Goal: Find contact information: Find contact information

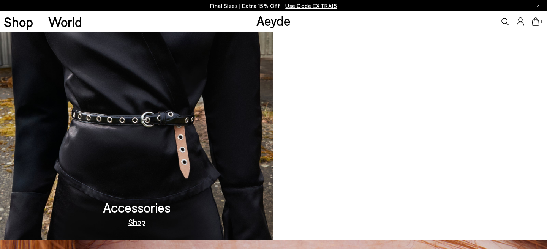
scroll to position [1186, 0]
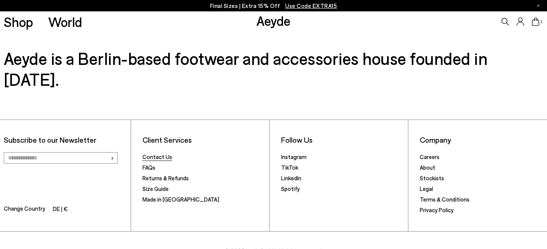
click at [160, 153] on link "Contact Us" at bounding box center [157, 156] width 30 height 7
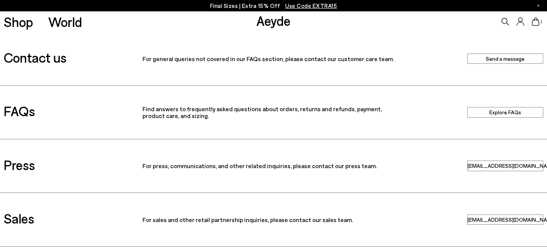
click at [500, 60] on link "Send a message" at bounding box center [505, 59] width 76 height 10
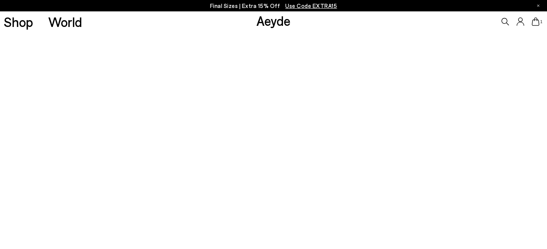
click at [273, 25] on link "Aeyde" at bounding box center [273, 21] width 34 height 16
